Goal: Check status: Check status

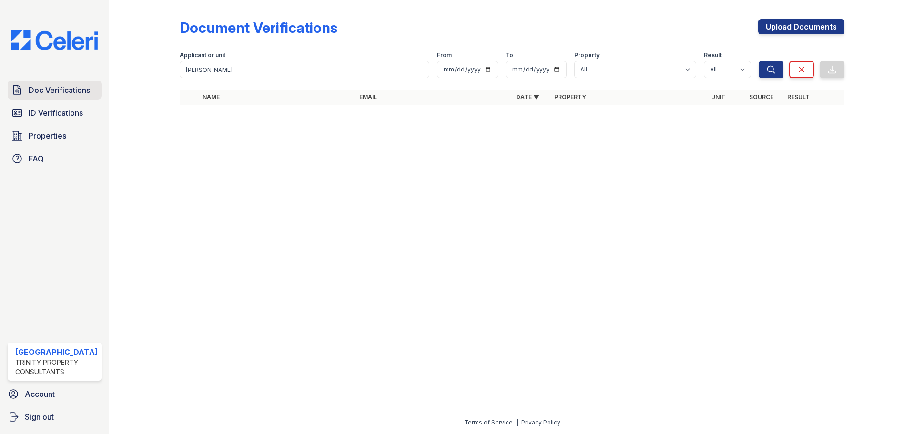
click at [38, 91] on span "Doc Verifications" at bounding box center [59, 89] width 61 height 11
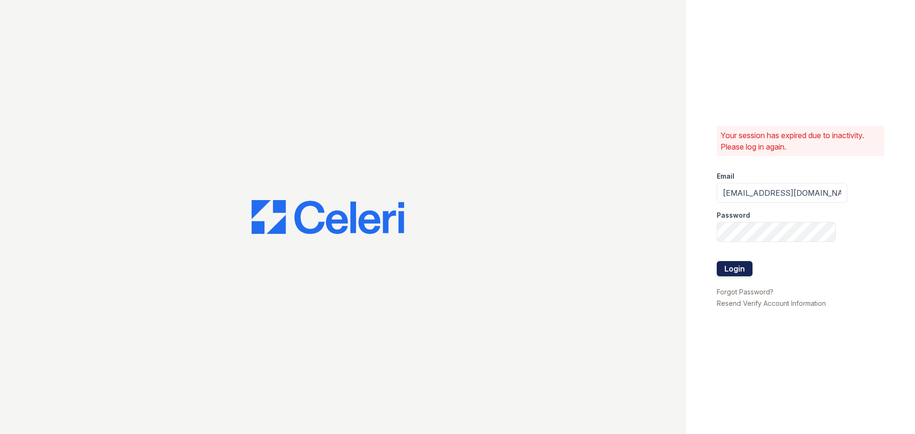
click at [735, 263] on button "Login" at bounding box center [735, 268] width 36 height 15
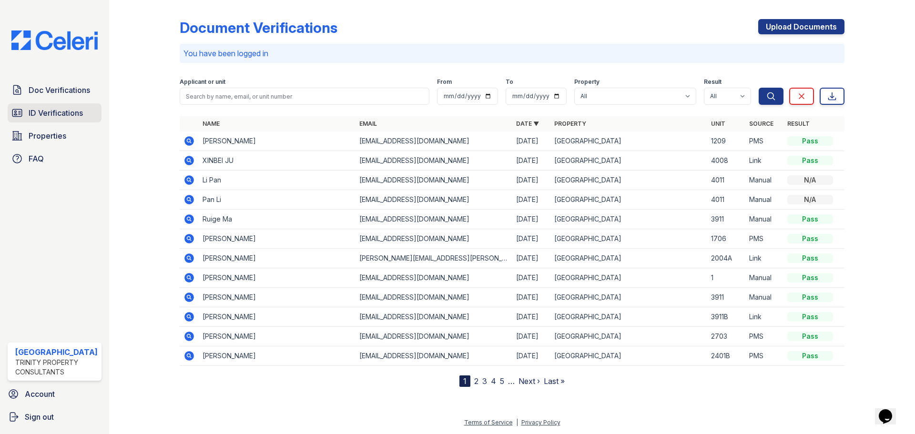
click at [61, 106] on link "ID Verifications" at bounding box center [55, 112] width 94 height 19
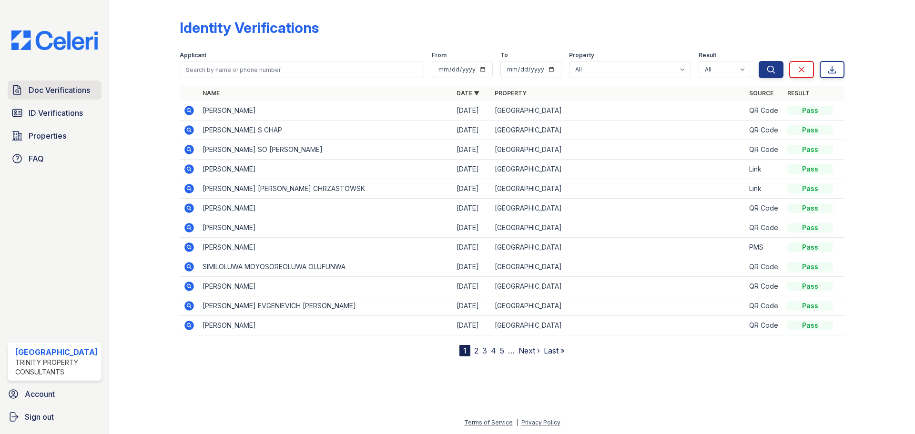
click at [69, 86] on span "Doc Verifications" at bounding box center [59, 89] width 61 height 11
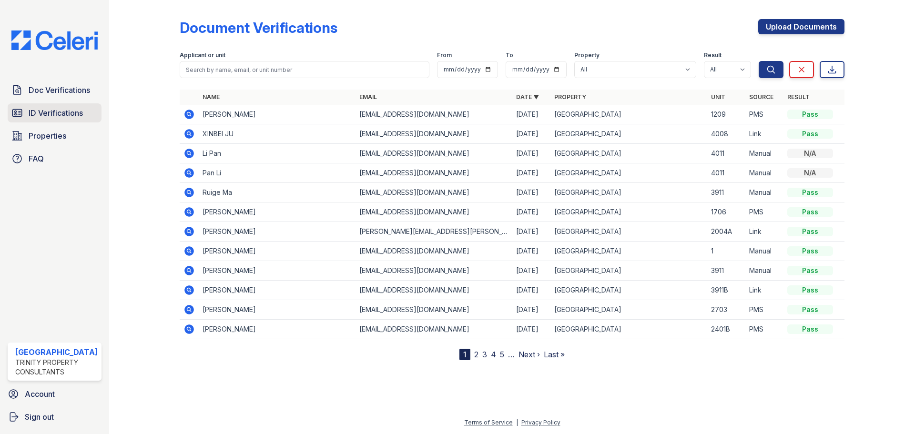
click at [79, 117] on span "ID Verifications" at bounding box center [56, 112] width 54 height 11
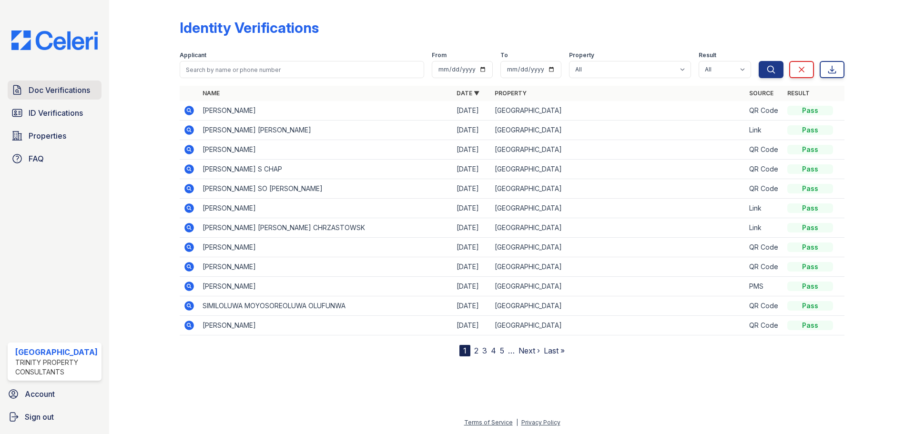
click at [69, 95] on span "Doc Verifications" at bounding box center [59, 89] width 61 height 11
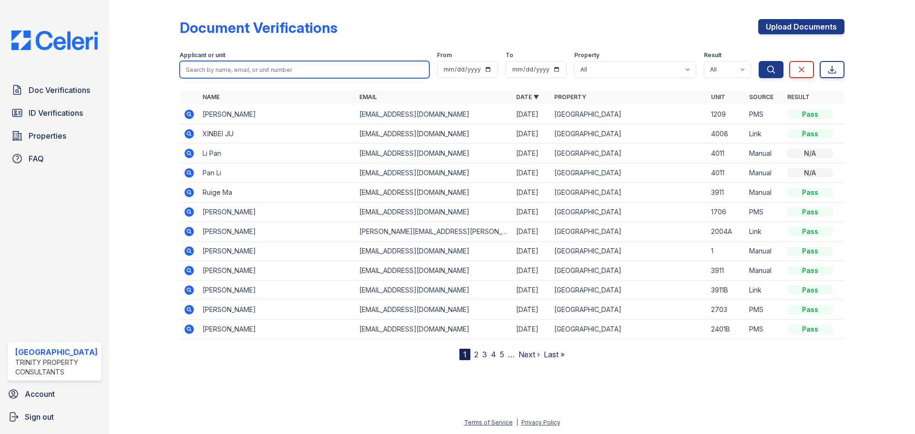
click at [245, 71] on input "search" at bounding box center [305, 69] width 250 height 17
type input "[PERSON_NAME]"
click at [759, 61] on button "Search" at bounding box center [771, 69] width 25 height 17
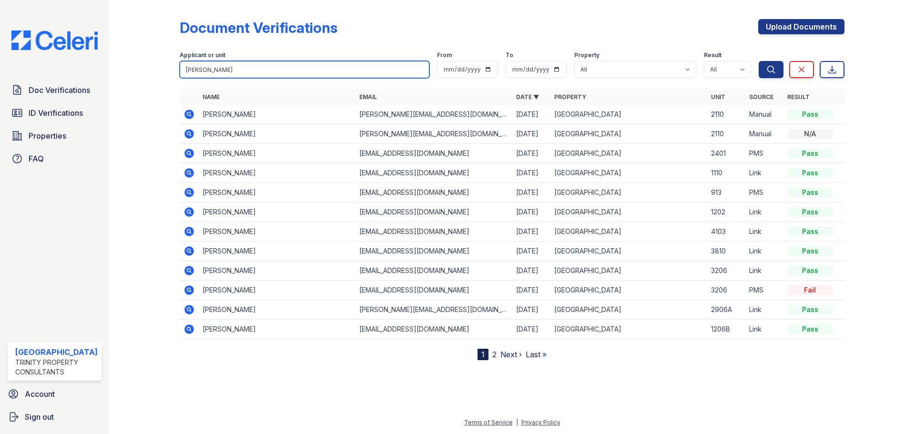
click at [226, 71] on input "[PERSON_NAME]" at bounding box center [305, 69] width 250 height 17
type input "e"
type input "[PERSON_NAME]"
click at [759, 61] on button "Search" at bounding box center [771, 69] width 25 height 17
